Goal: Find specific page/section: Find specific page/section

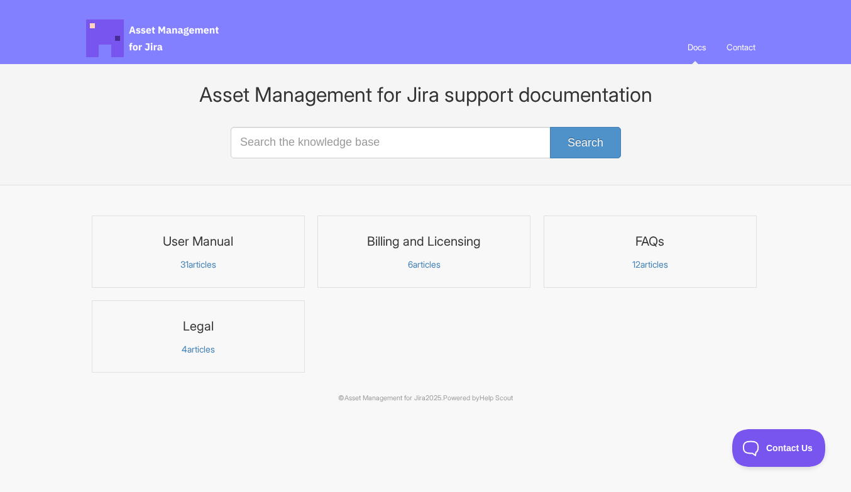
click at [212, 263] on p "31 articles" at bounding box center [198, 264] width 197 height 11
click at [444, 263] on p "6 articles" at bounding box center [424, 264] width 197 height 11
click at [203, 261] on p "31 articles" at bounding box center [198, 264] width 197 height 11
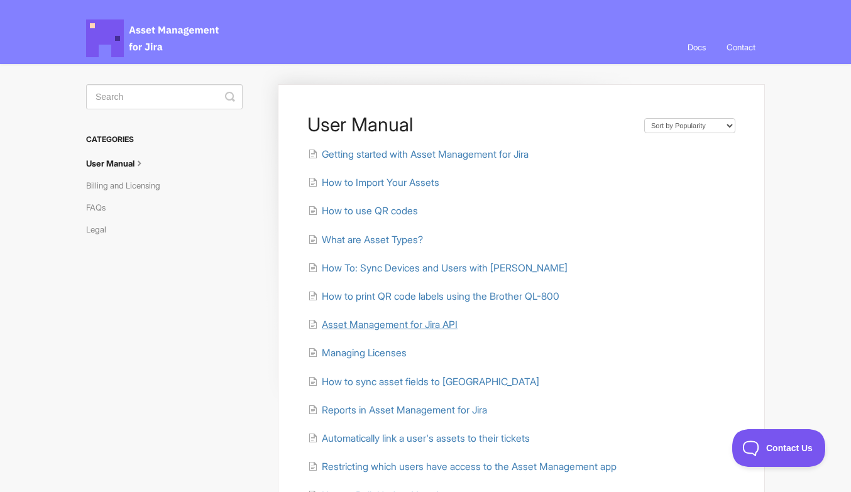
scroll to position [16, 0]
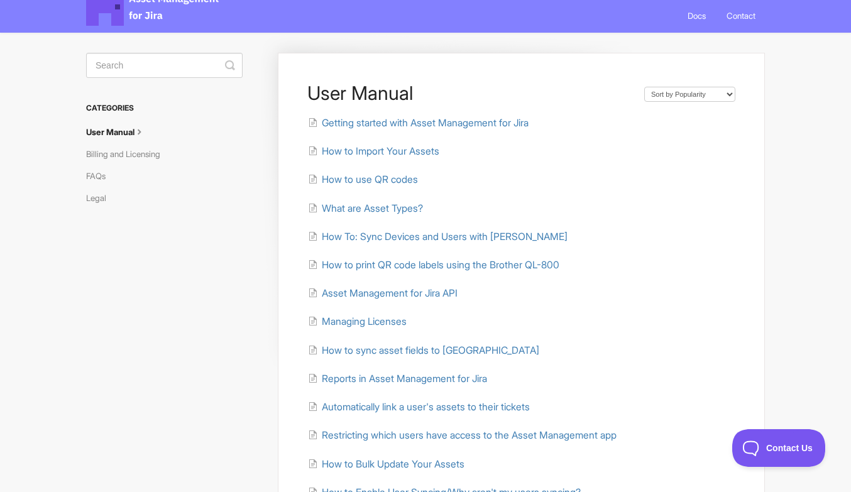
scroll to position [31, 0]
